Goal: Task Accomplishment & Management: Manage account settings

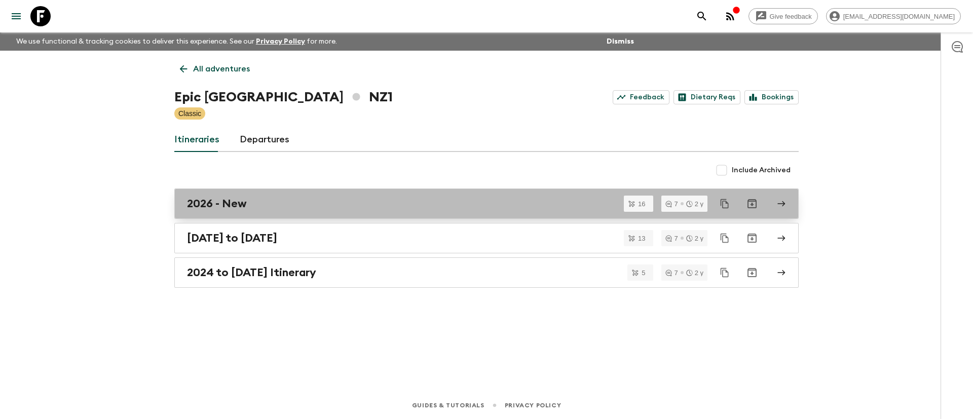
click at [208, 207] on h2 "2026 - New" at bounding box center [217, 203] width 60 height 13
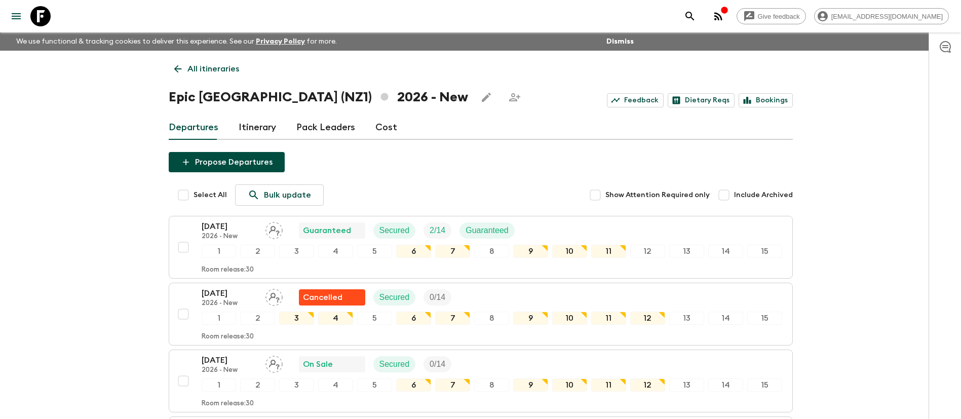
click at [186, 199] on input "Select All" at bounding box center [183, 195] width 20 height 20
checkbox input "true"
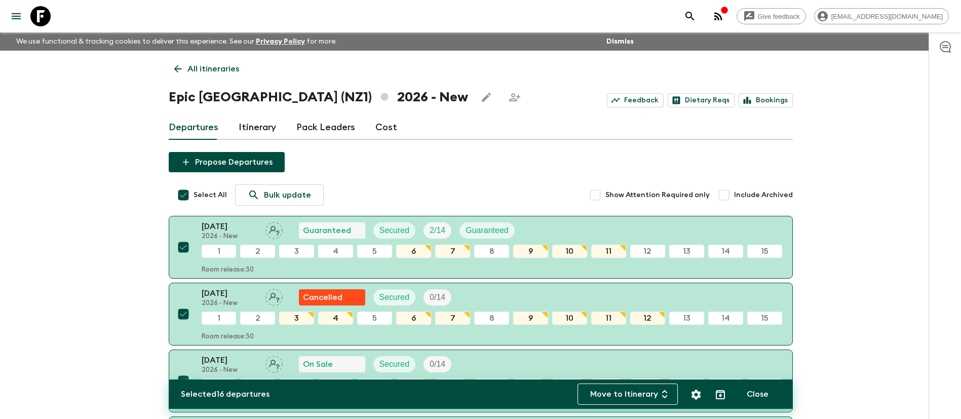
checkbox input "true"
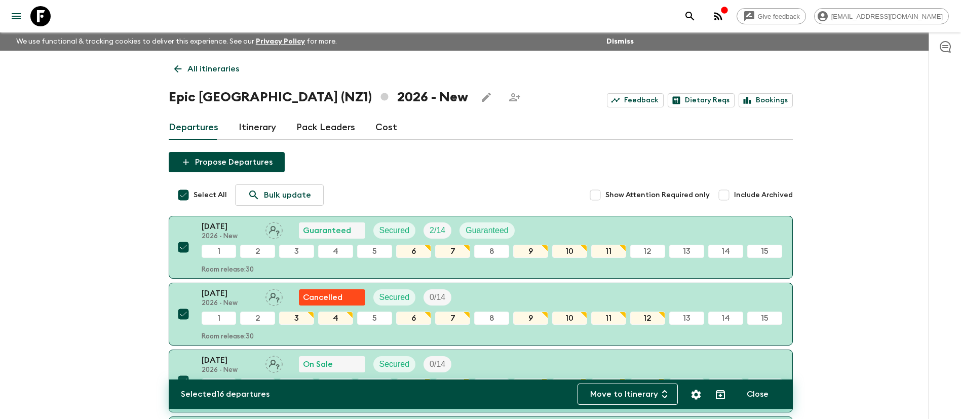
checkbox input "true"
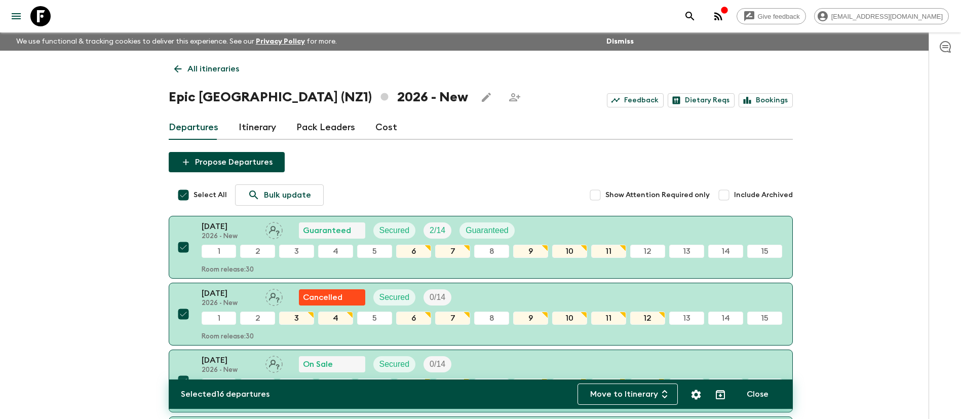
checkbox input "true"
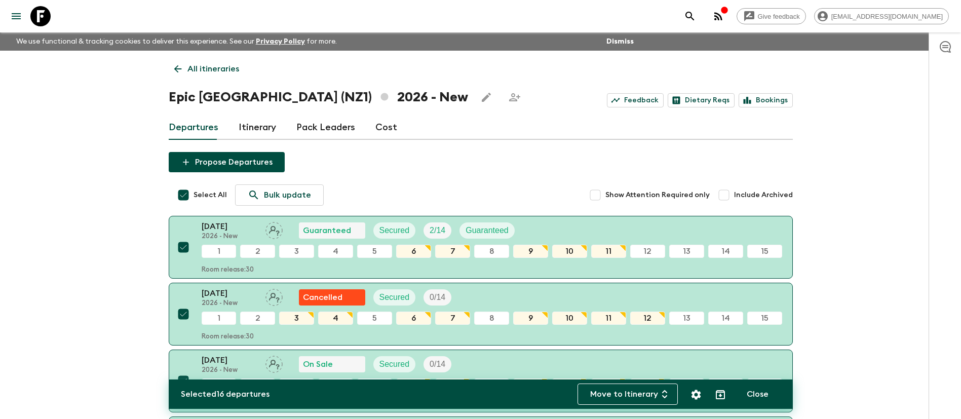
checkbox input "true"
click at [696, 397] on icon "Settings" at bounding box center [696, 395] width 10 height 10
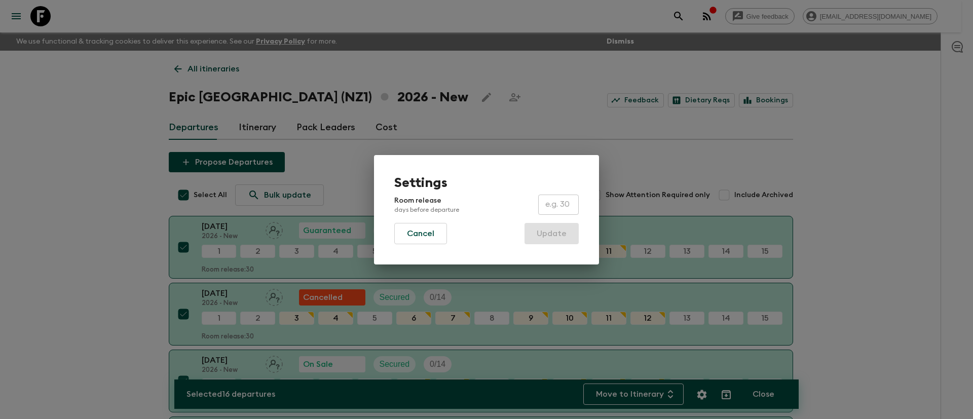
click at [696, 397] on div "Settings Room release days before departure ​ Cancel Update" at bounding box center [486, 209] width 973 height 419
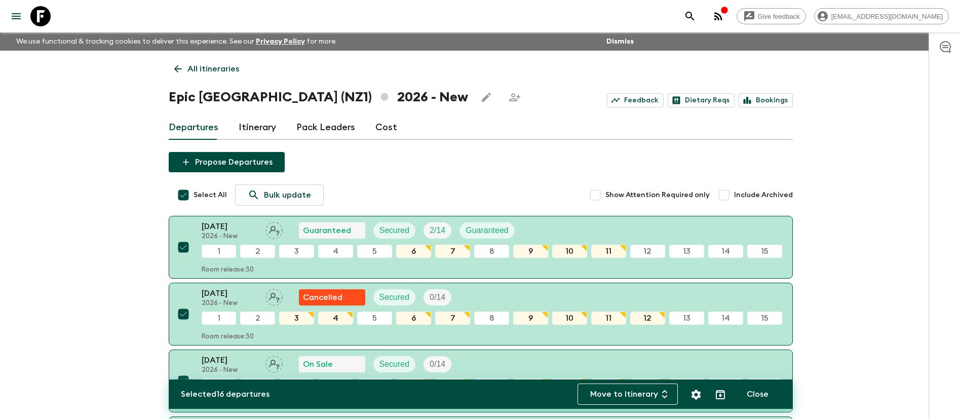
click at [206, 69] on p "All itineraries" at bounding box center [213, 69] width 52 height 12
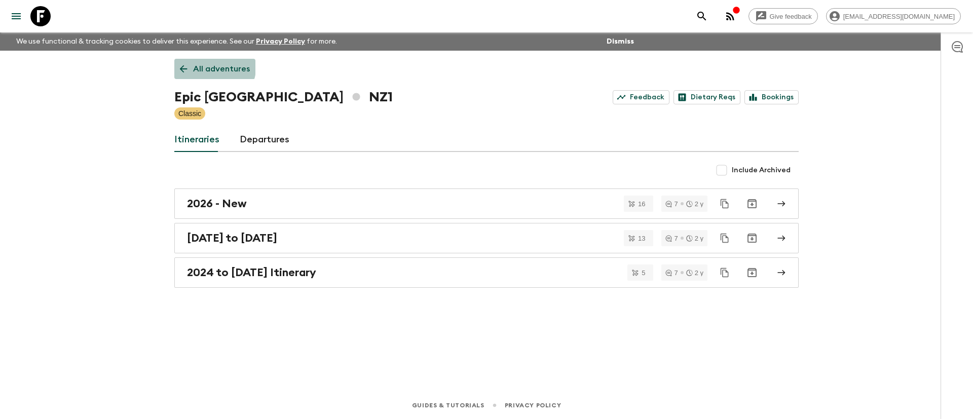
click at [198, 64] on p "All adventures" at bounding box center [221, 69] width 57 height 12
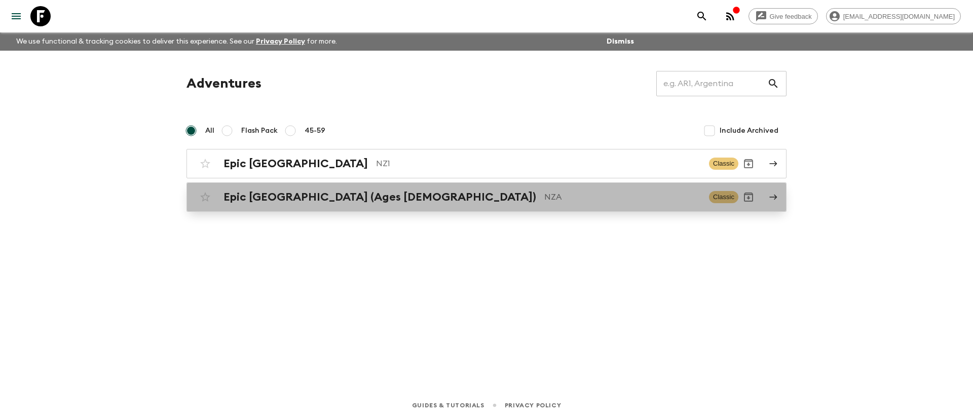
click at [282, 191] on h2 "Epic [GEOGRAPHIC_DATA] (Ages [DEMOGRAPHIC_DATA])" at bounding box center [379, 196] width 313 height 13
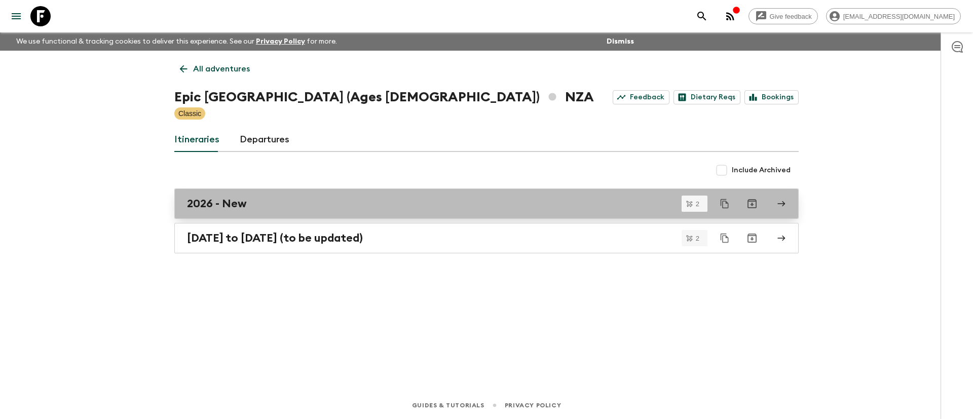
click at [220, 203] on h2 "2026 - New" at bounding box center [217, 203] width 60 height 13
